Goal: Obtain resource: Obtain resource

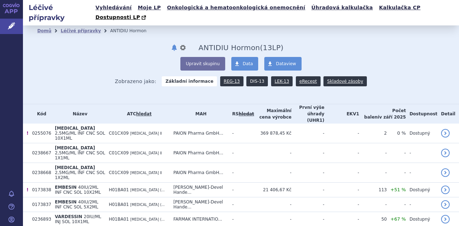
click at [253, 76] on link "DIS-13" at bounding box center [257, 81] width 22 height 10
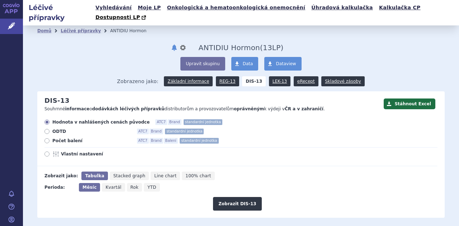
click at [48, 138] on label "Počet balení ATC7 Brand Balení standardní jednotka" at bounding box center [240, 141] width 393 height 6
click at [48, 140] on input "Počet balení ATC7 Brand Balení standardní jednotka" at bounding box center [47, 142] width 5 height 5
radio input "true"
click at [229, 198] on button "Zobrazit DIS-13" at bounding box center [237, 204] width 48 height 14
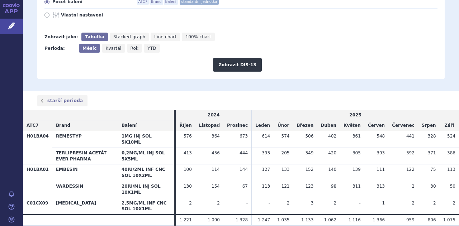
scroll to position [42, 0]
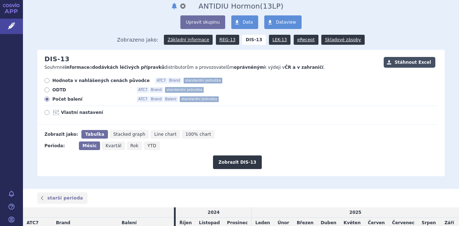
click at [405, 57] on button "Stáhnout Excel" at bounding box center [410, 62] width 52 height 11
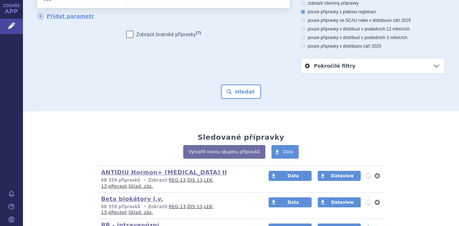
scroll to position [91, 0]
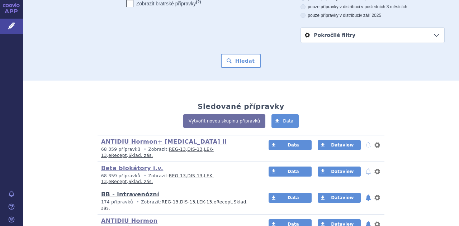
click at [126, 191] on link "BB - intravenózní" at bounding box center [130, 194] width 58 height 7
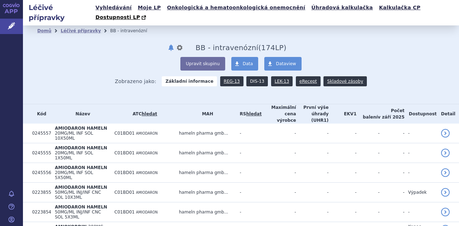
click at [252, 76] on link "DIS-13" at bounding box center [257, 81] width 22 height 10
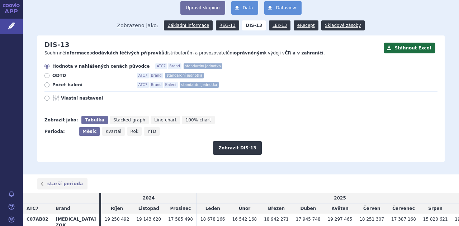
scroll to position [55, 0]
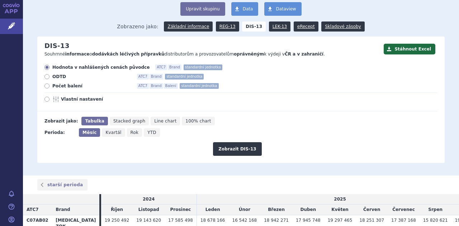
click at [48, 84] on icon at bounding box center [46, 86] width 5 height 5
click at [48, 85] on input "Počet balení ATC7 Brand Balení standardní jednotka" at bounding box center [47, 87] width 5 height 5
radio input "true"
click at [48, 97] on icon at bounding box center [46, 99] width 5 height 5
click at [48, 98] on input "Vlastní nastavení" at bounding box center [47, 100] width 5 height 5
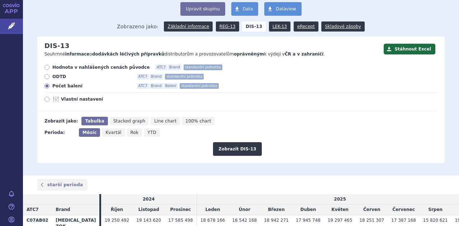
radio input "true"
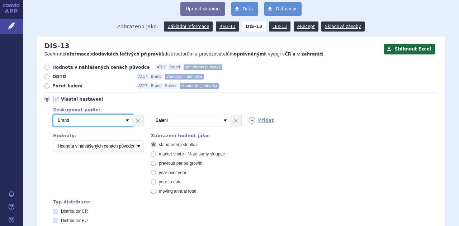
click at [127, 115] on select "Vyberte groupování ATC3 ATC5 ATC7 Brand Balení SÚKL kód MAH VPOIS Referenční sk…" at bounding box center [92, 120] width 79 height 11
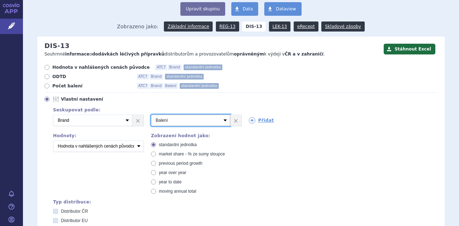
click at [223, 115] on select "Vyberte groupování ATC3 ATC5 ATC7 Brand Balení SÚKL kód MAH VPOIS Referenční sk…" at bounding box center [190, 120] width 79 height 11
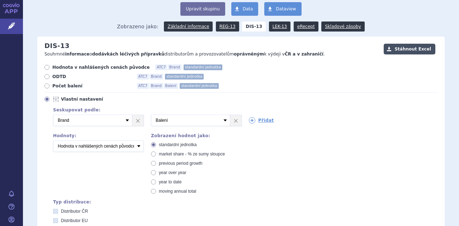
click at [398, 44] on button "Stáhnout Excel" at bounding box center [410, 49] width 52 height 11
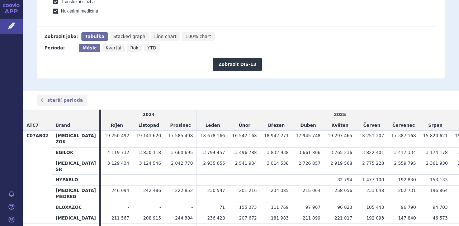
scroll to position [379, 0]
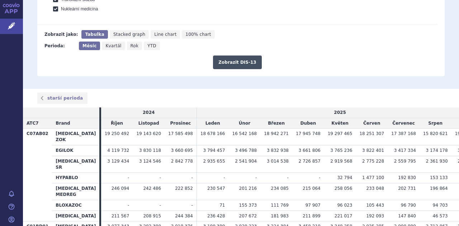
click at [222, 56] on button "Zobrazit DIS-13" at bounding box center [237, 63] width 48 height 14
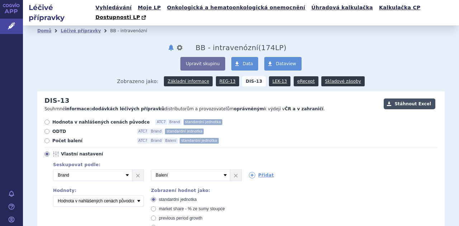
click at [407, 99] on button "Stáhnout Excel" at bounding box center [410, 104] width 52 height 11
